Goal: Browse casually: Explore the website without a specific task or goal

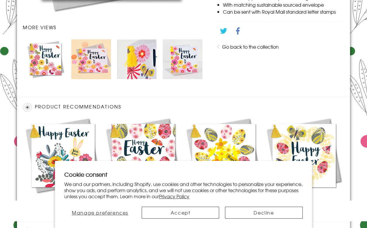
scroll to position [371, 0]
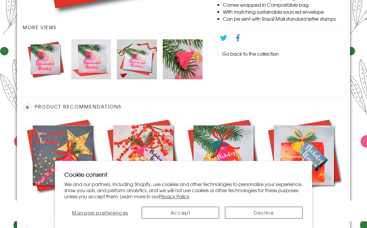
scroll to position [371, 0]
